Goal: Information Seeking & Learning: Check status

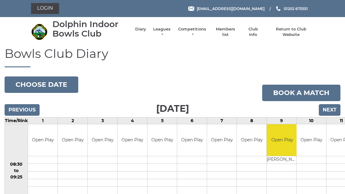
click at [165, 33] on link "Leagues" at bounding box center [161, 32] width 19 height 11
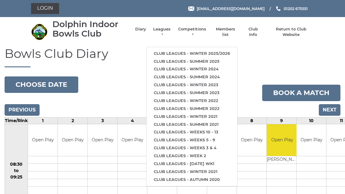
click at [213, 50] on link "Club leagues - Winter 2025/2026" at bounding box center [192, 54] width 91 height 8
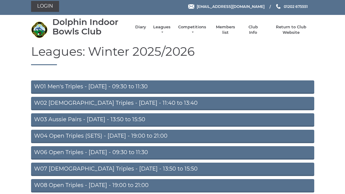
scroll to position [1, 0]
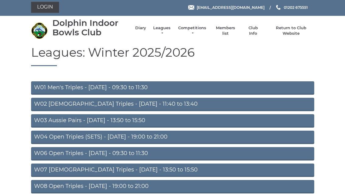
click at [148, 172] on link "W07 Ladies Triples - Tuesday - 13:50 to 15:50" at bounding box center [172, 170] width 283 height 13
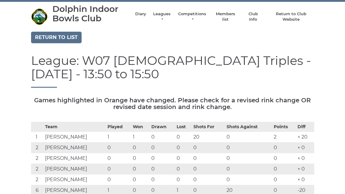
scroll to position [15, 0]
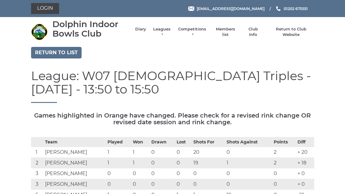
scroll to position [35, 0]
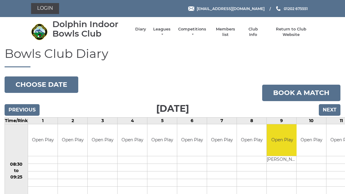
scroll to position [0, 3]
